Goal: Find specific page/section: Find specific page/section

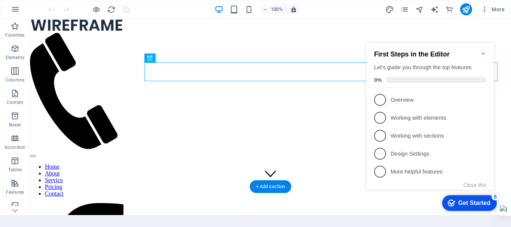
scroll to position [30, 0]
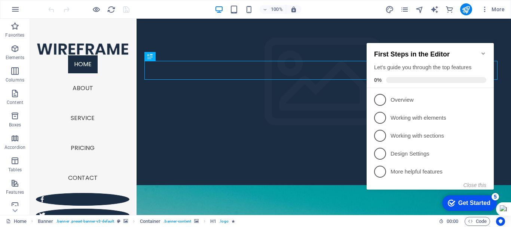
click at [483, 50] on icon "Minimize checklist" at bounding box center [483, 53] width 6 height 6
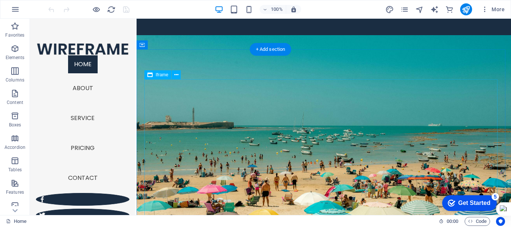
scroll to position [180, 0]
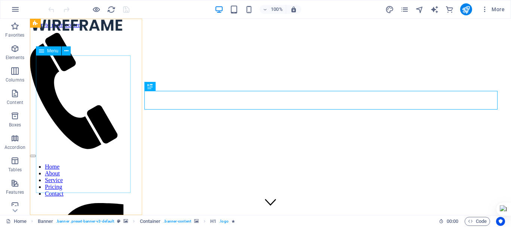
click at [86, 163] on nav "Home About Service Pricing Contact" at bounding box center [76, 180] width 93 height 34
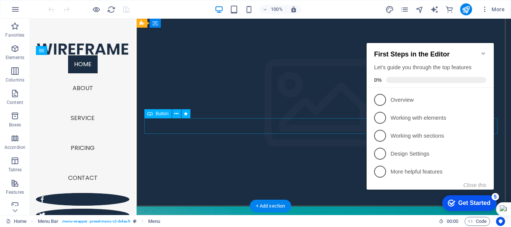
scroll to position [9, 0]
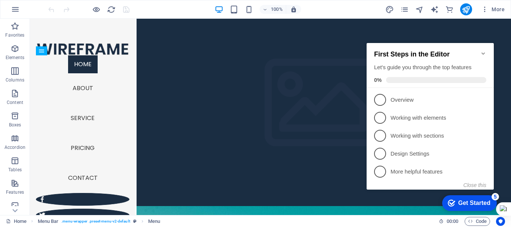
click at [483, 50] on icon "Minimize checklist" at bounding box center [483, 53] width 6 height 6
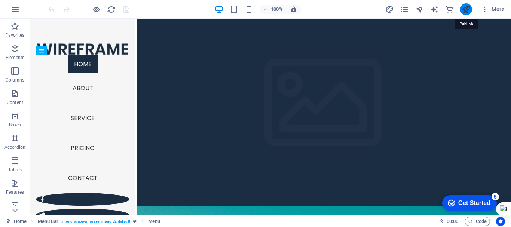
click at [466, 9] on icon "publish" at bounding box center [465, 9] width 9 height 9
